Goal: Information Seeking & Learning: Learn about a topic

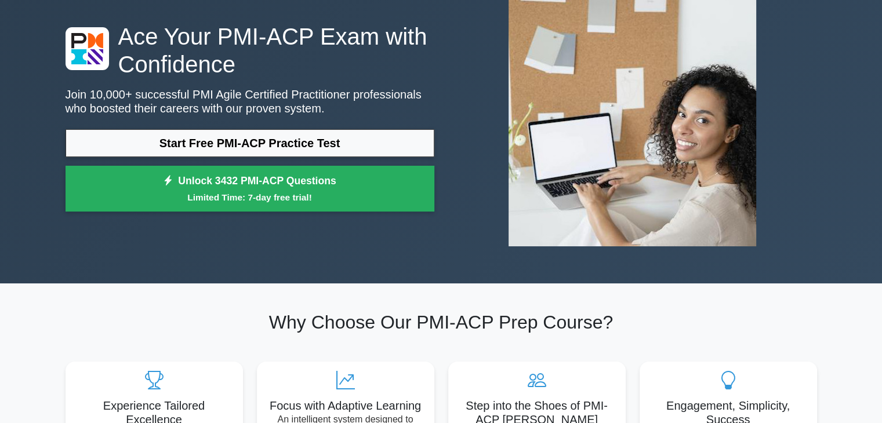
scroll to position [81, 0]
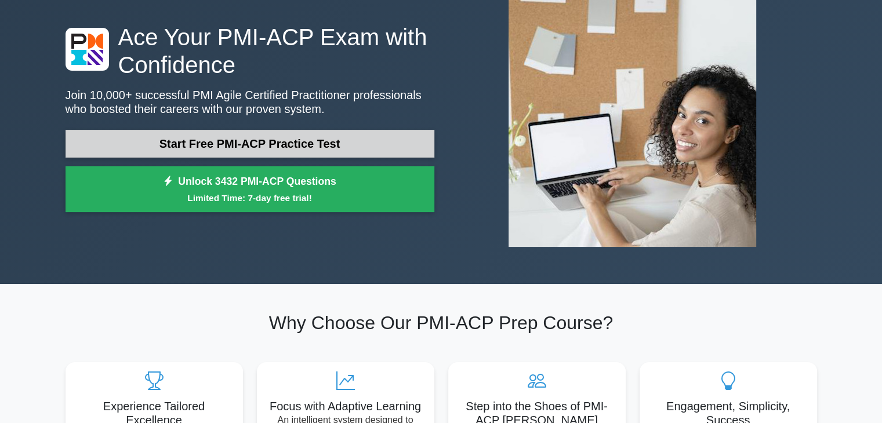
click at [333, 150] on link "Start Free PMI-ACP Practice Test" at bounding box center [250, 144] width 369 height 28
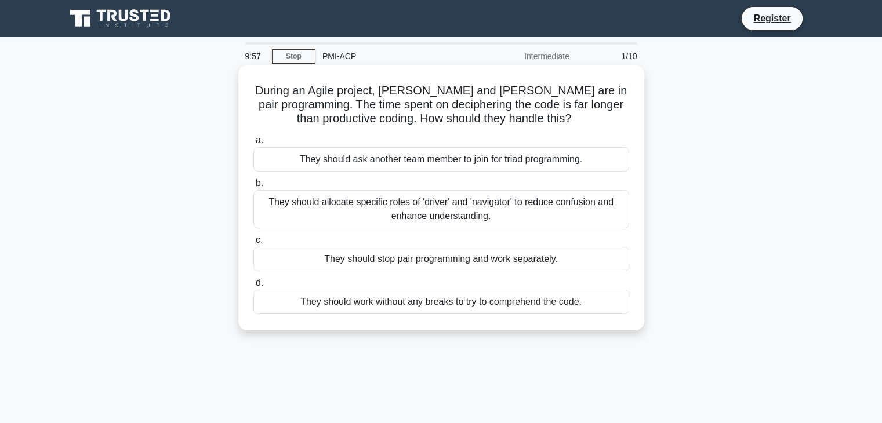
click at [425, 68] on div "During an Agile project, [PERSON_NAME] and [PERSON_NAME] are in pair programmin…" at bounding box center [441, 198] width 406 height 266
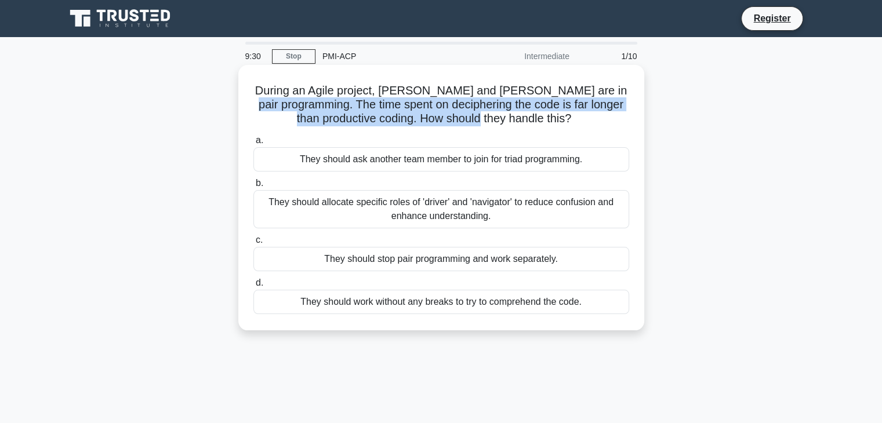
drag, startPoint x: 602, startPoint y: 84, endPoint x: 534, endPoint y: 114, distance: 74.8
click at [534, 114] on h5 "During an Agile project, [PERSON_NAME] and [PERSON_NAME] are in pair programmin…" at bounding box center [441, 105] width 378 height 43
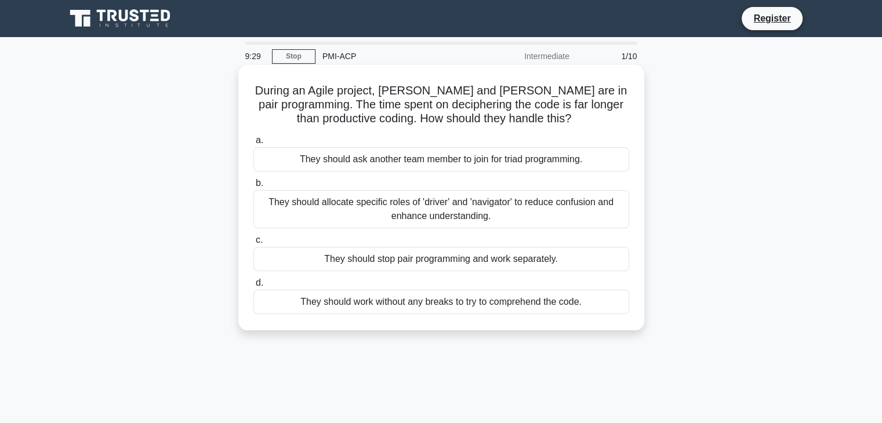
click at [568, 113] on h5 "During an Agile project, Paul and Emma are in pair programming. The time spent …" at bounding box center [441, 105] width 378 height 43
click at [516, 214] on div "They should allocate specific roles of 'driver' and 'navigator' to reduce confu…" at bounding box center [441, 209] width 376 height 38
click at [253, 187] on input "b. They should allocate specific roles of 'driver' and 'navigator' to reduce co…" at bounding box center [253, 184] width 0 height 8
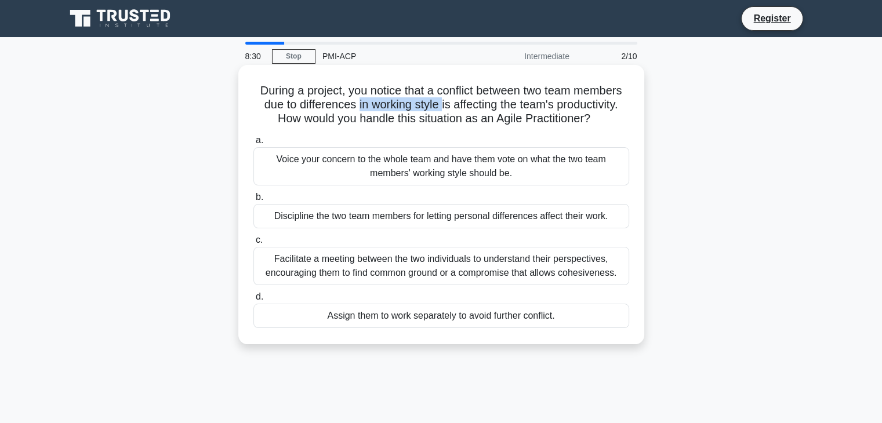
drag, startPoint x: 356, startPoint y: 110, endPoint x: 443, endPoint y: 106, distance: 86.5
click at [443, 106] on h5 "During a project, you notice that a conflict between two team members due to di…" at bounding box center [441, 105] width 378 height 43
drag, startPoint x: 443, startPoint y: 106, endPoint x: 533, endPoint y: 106, distance: 90.5
click at [533, 106] on h5 "During a project, you notice that a conflict between two team members due to di…" at bounding box center [441, 105] width 378 height 43
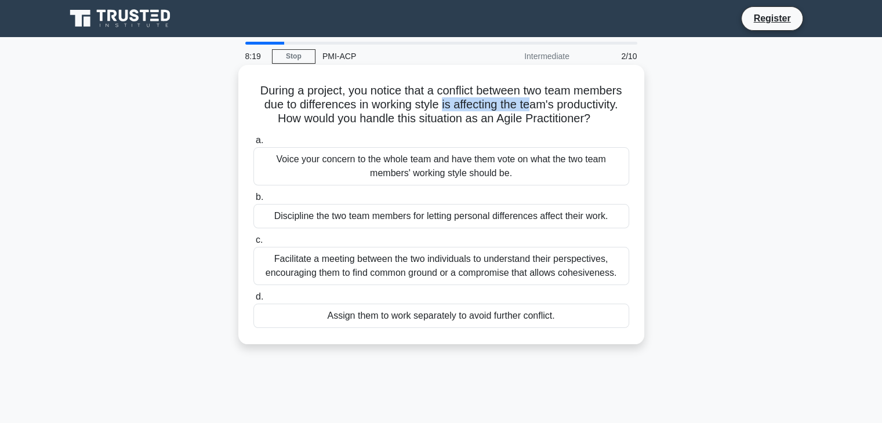
drag, startPoint x: 273, startPoint y: 122, endPoint x: 611, endPoint y: 127, distance: 338.7
click at [611, 126] on h5 "During a project, you notice that a conflict between two team members due to di…" at bounding box center [441, 105] width 378 height 43
click at [485, 266] on div "Facilitate a meeting between the two individuals to understand their perspectiv…" at bounding box center [441, 266] width 376 height 38
click at [253, 244] on input "c. Facilitate a meeting between the two individuals to understand their perspec…" at bounding box center [253, 241] width 0 height 8
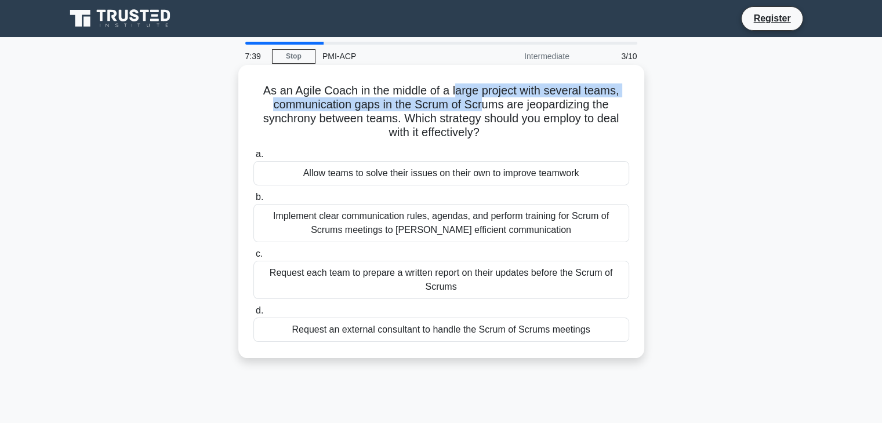
drag, startPoint x: 455, startPoint y: 96, endPoint x: 483, endPoint y: 101, distance: 29.0
click at [483, 101] on h5 "As an Agile Coach in the middle of a large project with several teams, communic…" at bounding box center [441, 112] width 378 height 57
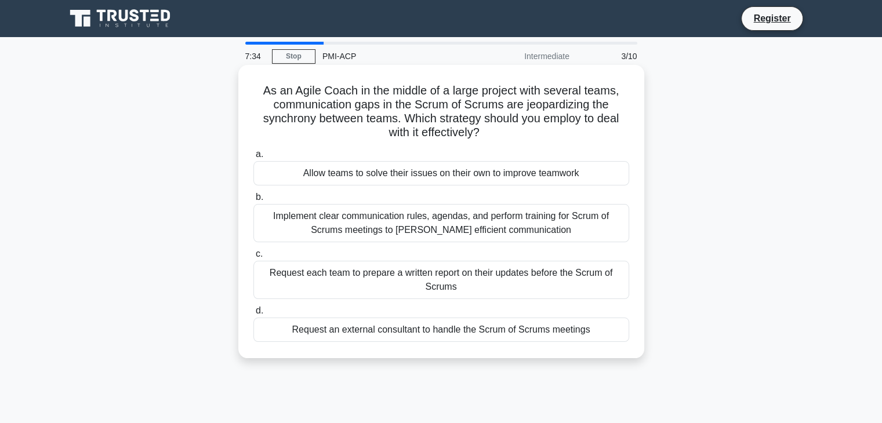
click at [586, 101] on h5 "As an Agile Coach in the middle of a large project with several teams, communic…" at bounding box center [441, 112] width 378 height 57
drag, startPoint x: 525, startPoint y: 105, endPoint x: 583, endPoint y: 109, distance: 58.1
click at [583, 109] on h5 "As an Agile Coach in the middle of a large project with several teams, communic…" at bounding box center [441, 112] width 378 height 57
click at [418, 227] on div "Implement clear communication rules, agendas, and perform training for Scrum of…" at bounding box center [441, 223] width 376 height 38
click at [253, 201] on input "b. Implement clear communication rules, agendas, and perform training for Scrum…" at bounding box center [253, 198] width 0 height 8
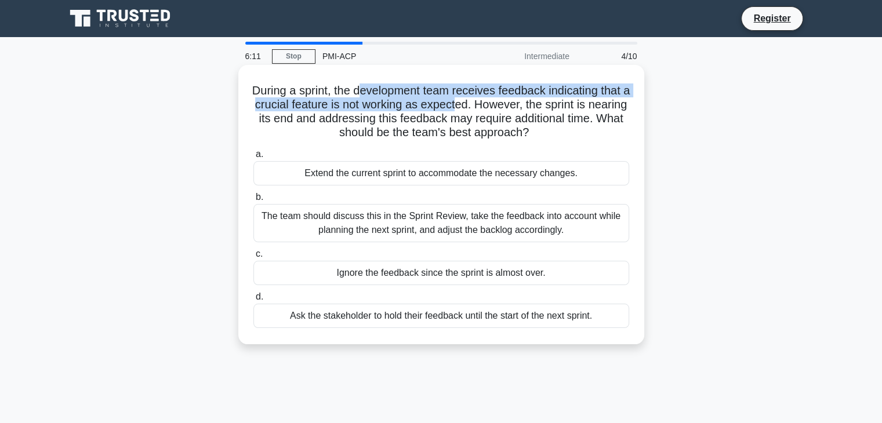
drag, startPoint x: 378, startPoint y: 97, endPoint x: 492, endPoint y: 105, distance: 115.1
click at [492, 105] on h5 "During a sprint, the development team receives feedback indicating that a cruci…" at bounding box center [441, 112] width 378 height 57
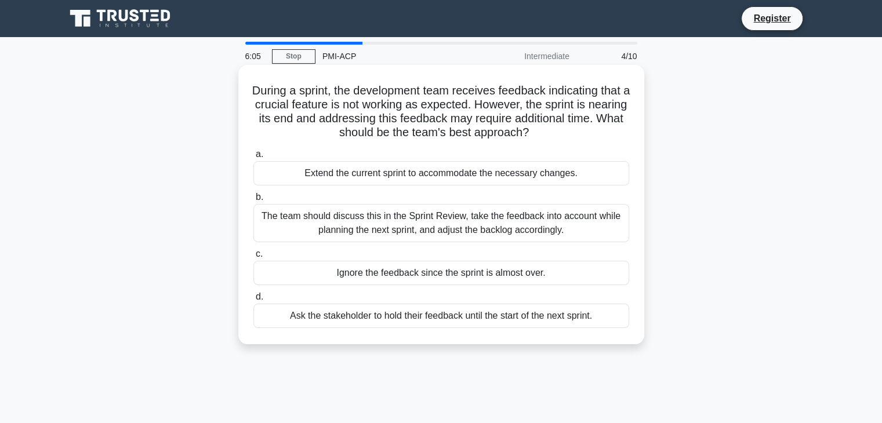
click at [316, 117] on h5 "During a sprint, the development team receives feedback indicating that a cruci…" at bounding box center [441, 112] width 378 height 57
click at [584, 231] on div "The team should discuss this in the Sprint Review, take the feedback into accou…" at bounding box center [441, 223] width 376 height 38
click at [253, 201] on input "b. The team should discuss this in the Sprint Review, take the feedback into ac…" at bounding box center [253, 198] width 0 height 8
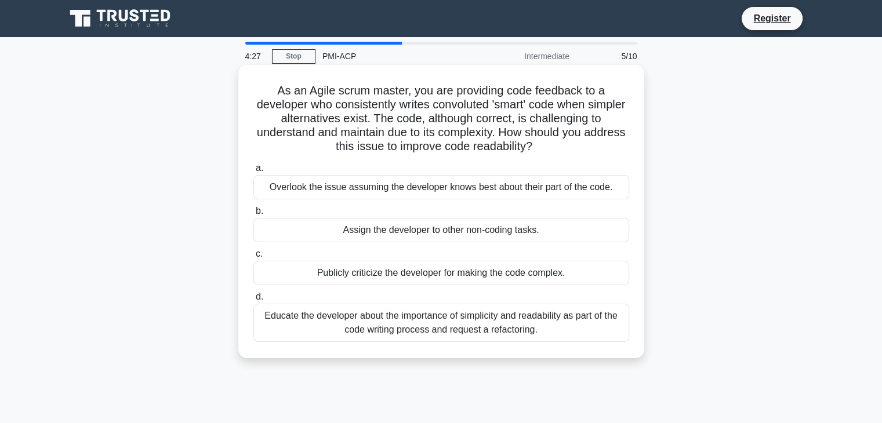
click at [566, 317] on div "Educate the developer about the importance of simplicity and readability as par…" at bounding box center [441, 323] width 376 height 38
click at [253, 301] on input "d. Educate the developer about the importance of simplicity and readability as …" at bounding box center [253, 297] width 0 height 8
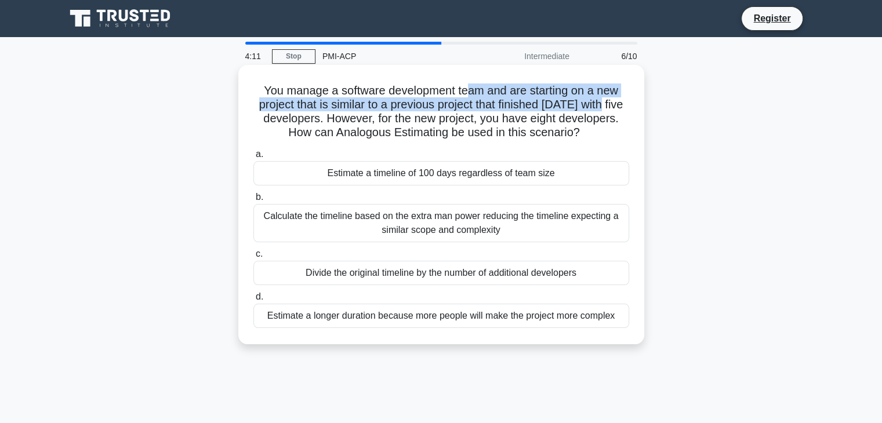
drag, startPoint x: 467, startPoint y: 91, endPoint x: 625, endPoint y: 110, distance: 159.4
click at [625, 110] on h5 "You manage a software development team and are starting on a new project that i…" at bounding box center [441, 112] width 378 height 57
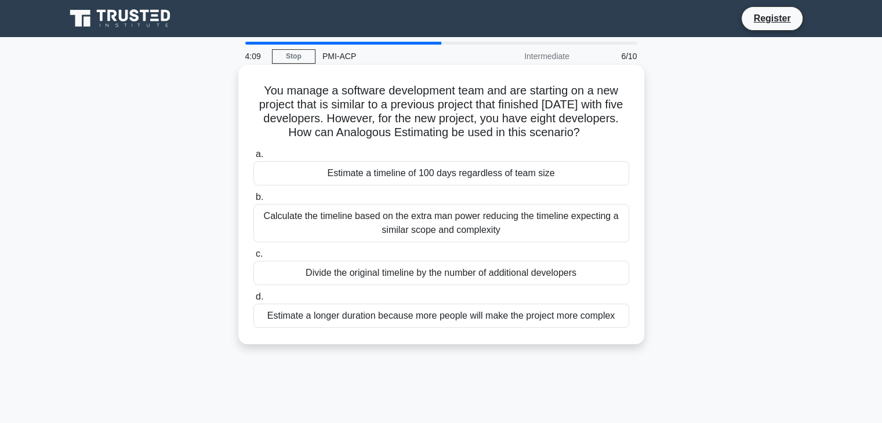
click at [606, 129] on h5 "You manage a software development team and are starting on a new project that i…" at bounding box center [441, 112] width 378 height 57
click at [601, 231] on div "Calculate the timeline based on the extra man power reducing the timeline expec…" at bounding box center [441, 223] width 376 height 38
click at [253, 201] on input "b. Calculate the timeline based on the extra man power reducing the timeline ex…" at bounding box center [253, 198] width 0 height 8
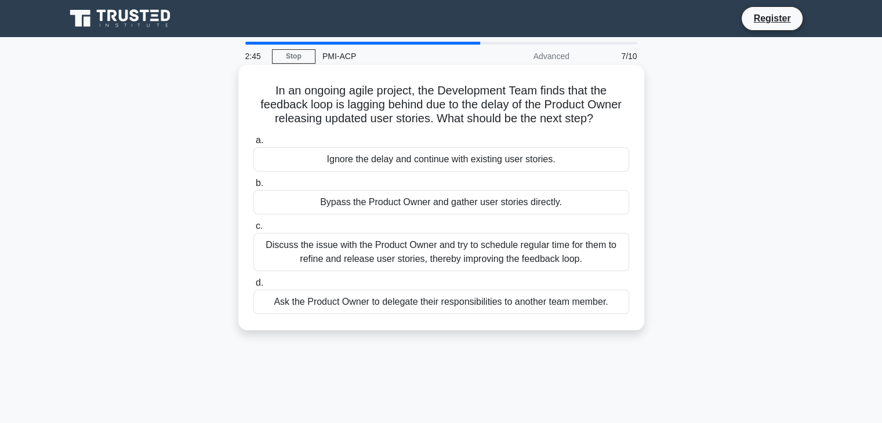
click at [448, 252] on div "Discuss the issue with the Product Owner and try to schedule regular time for t…" at bounding box center [441, 252] width 376 height 38
click at [253, 230] on input "c. Discuss the issue with the Product Owner and try to schedule regular time fo…" at bounding box center [253, 227] width 0 height 8
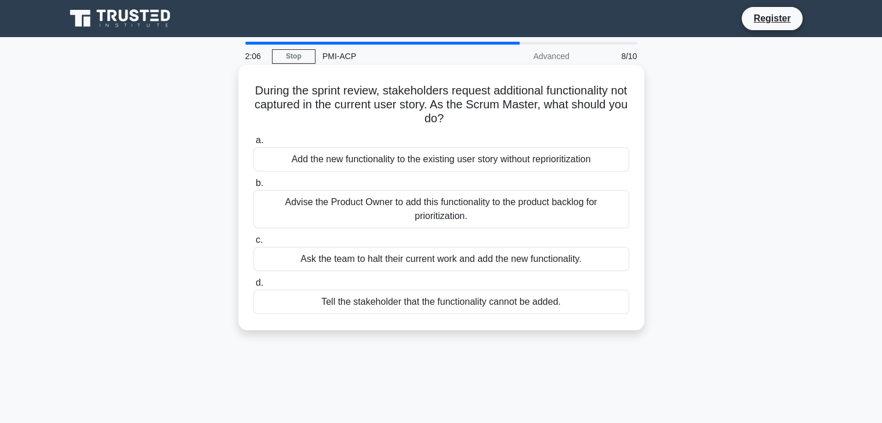
click at [590, 211] on div "Advise the Product Owner to add this functionality to the product backlog for p…" at bounding box center [441, 209] width 376 height 38
click at [253, 187] on input "b. Advise the Product Owner to add this functionality to the product backlog fo…" at bounding box center [253, 184] width 0 height 8
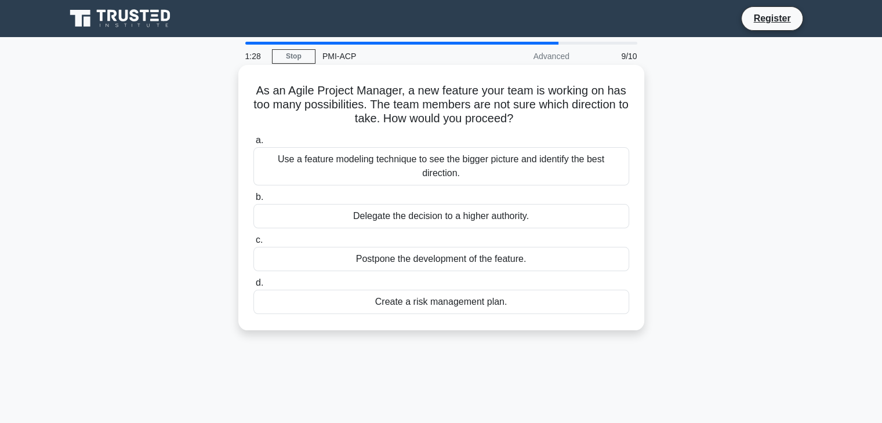
click at [570, 158] on div "Use a feature modeling technique to see the bigger picture and identify the bes…" at bounding box center [441, 166] width 376 height 38
click at [253, 144] on input "a. Use a feature modeling technique to see the bigger picture and identify the …" at bounding box center [253, 141] width 0 height 8
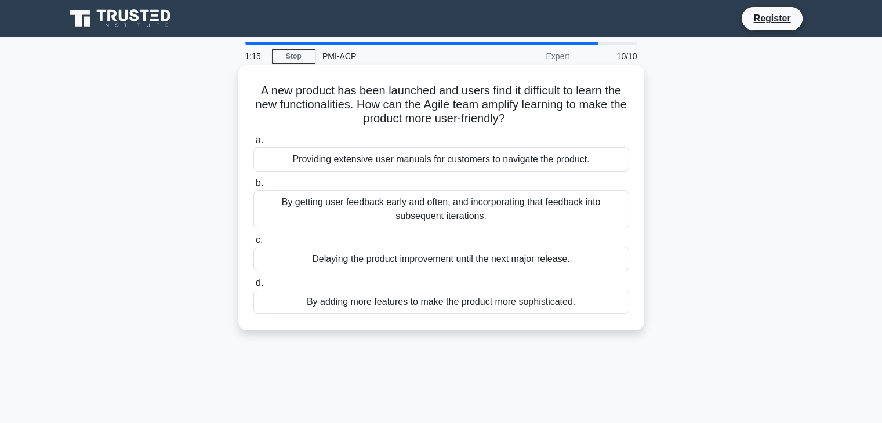
drag, startPoint x: 362, startPoint y: 103, endPoint x: 531, endPoint y: 113, distance: 169.1
click at [531, 113] on h5 "A new product has been launched and users find it difficult to learn the new fu…" at bounding box center [441, 105] width 378 height 43
click at [588, 128] on div "A new product has been launched and users find it difficult to learn the new fu…" at bounding box center [441, 198] width 397 height 256
click at [429, 219] on div "By getting user feedback early and often, and incorporating that feedback into …" at bounding box center [441, 209] width 376 height 38
click at [253, 187] on input "b. By getting user feedback early and often, and incorporating that feedback in…" at bounding box center [253, 184] width 0 height 8
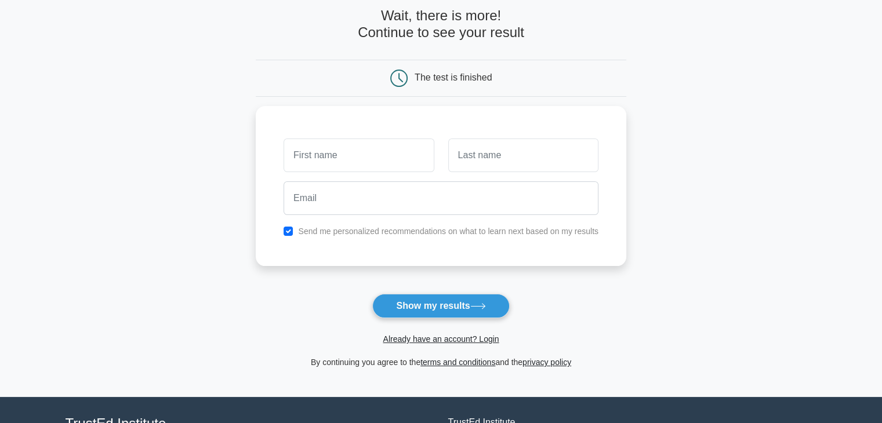
scroll to position [58, 0]
type input "Nut"
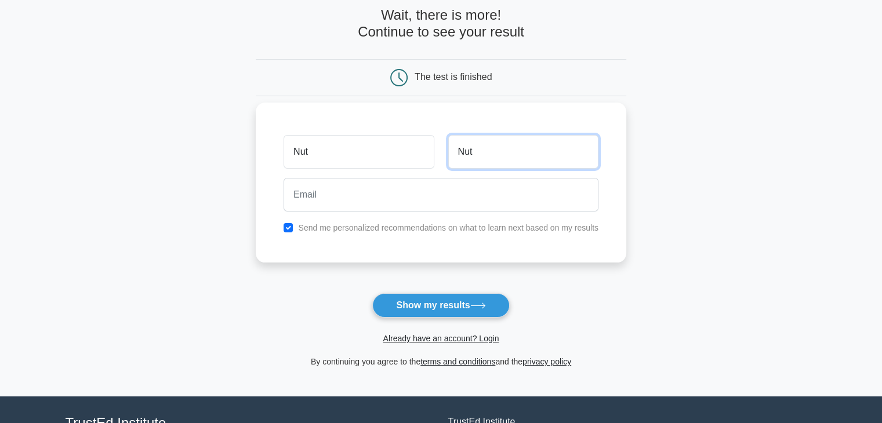
type input "Nut"
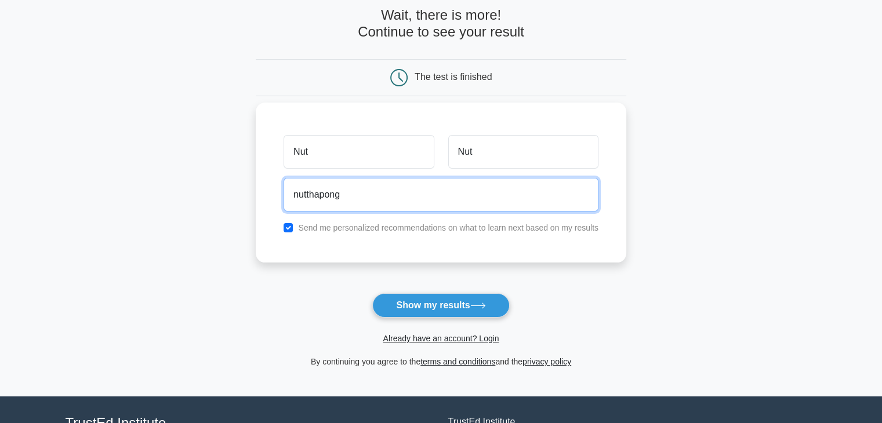
paste input "inetdtdsdinutnut@gmail.com"
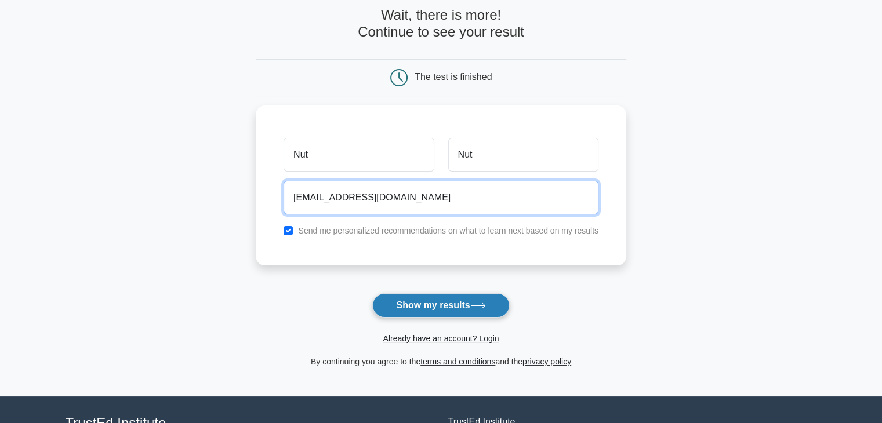
type input "inetdtdsdinutnut@gmail.com"
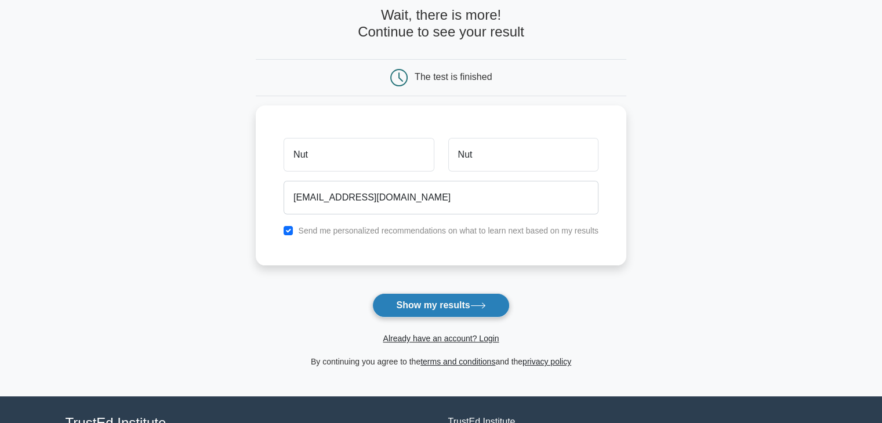
click at [472, 305] on button "Show my results" at bounding box center [440, 305] width 137 height 24
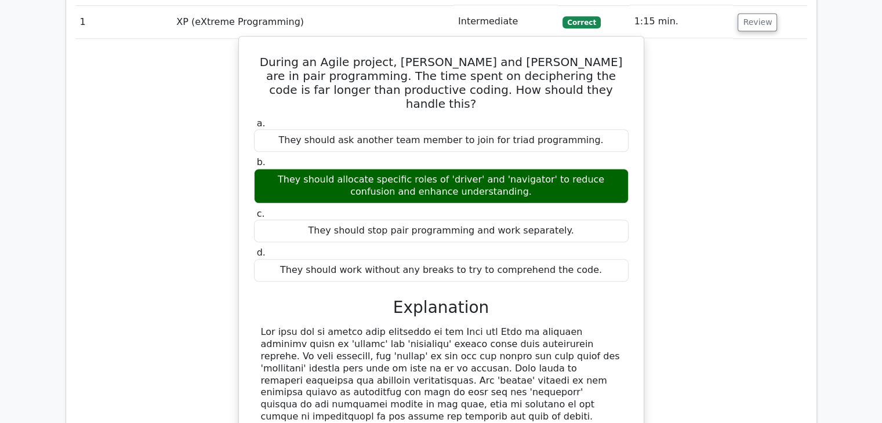
scroll to position [1022, 0]
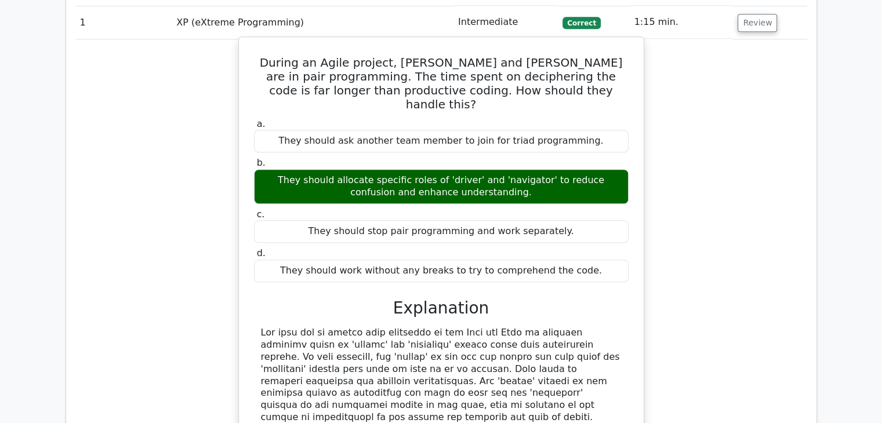
click at [374, 56] on h5 "During an Agile project, [PERSON_NAME] and [PERSON_NAME] are in pair programmin…" at bounding box center [441, 84] width 377 height 56
click at [374, 56] on h5 "During an Agile project, Paul and Emma are in pair programming. The time spent …" at bounding box center [441, 84] width 377 height 56
click at [528, 56] on h5 "During an Agile project, Paul and Emma are in pair programming. The time spent …" at bounding box center [441, 84] width 377 height 56
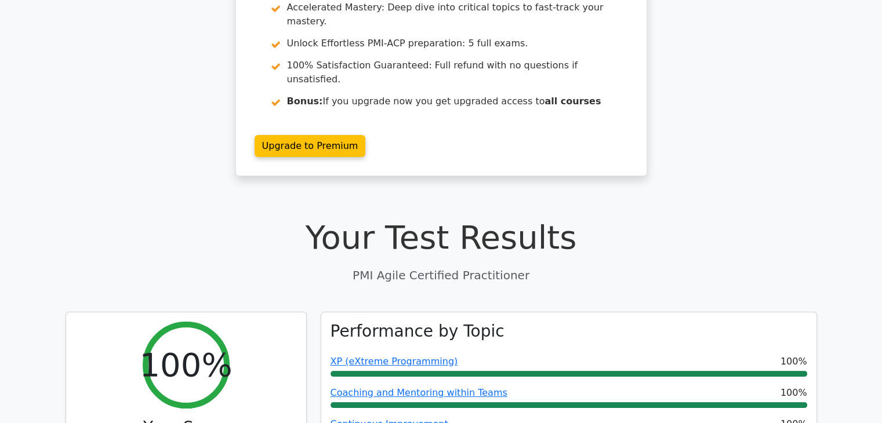
scroll to position [0, 0]
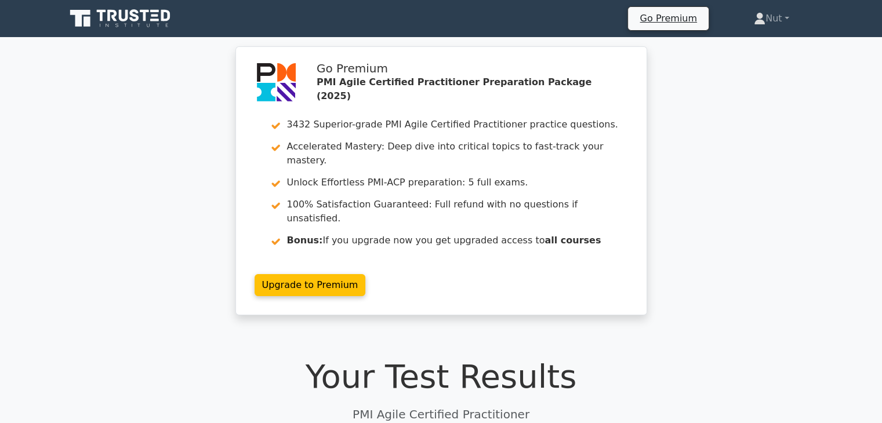
click at [161, 25] on icon at bounding box center [121, 19] width 111 height 22
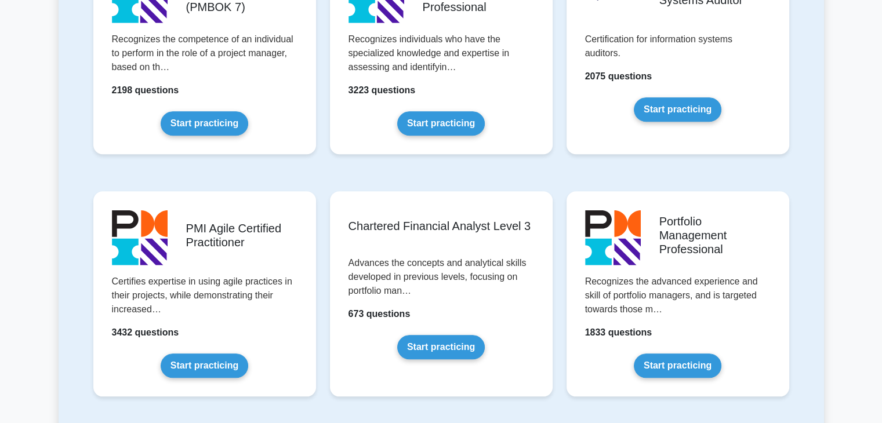
scroll to position [1052, 0]
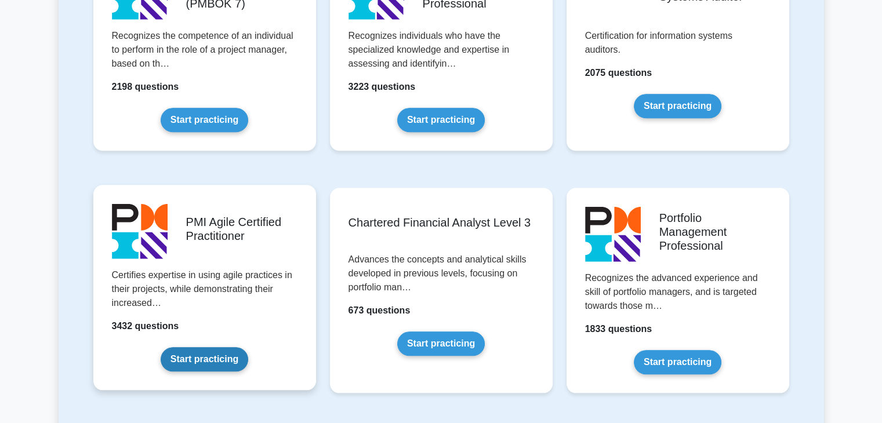
click at [248, 347] on link "Start practicing" at bounding box center [205, 359] width 88 height 24
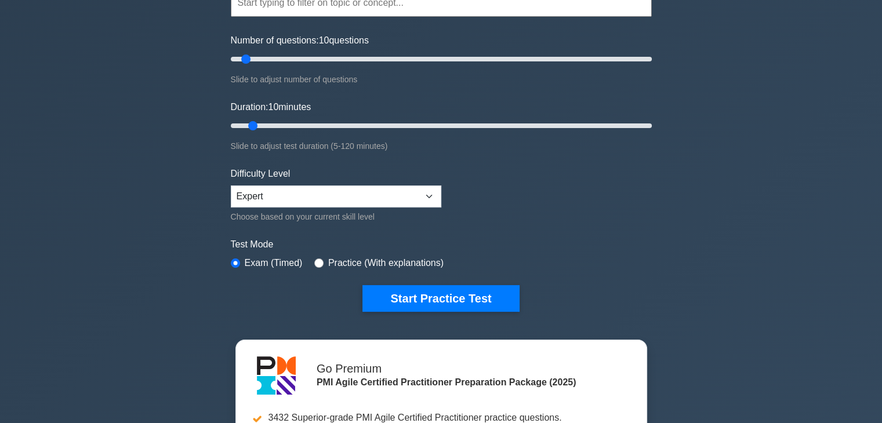
scroll to position [125, 0]
